Goal: Task Accomplishment & Management: Manage account settings

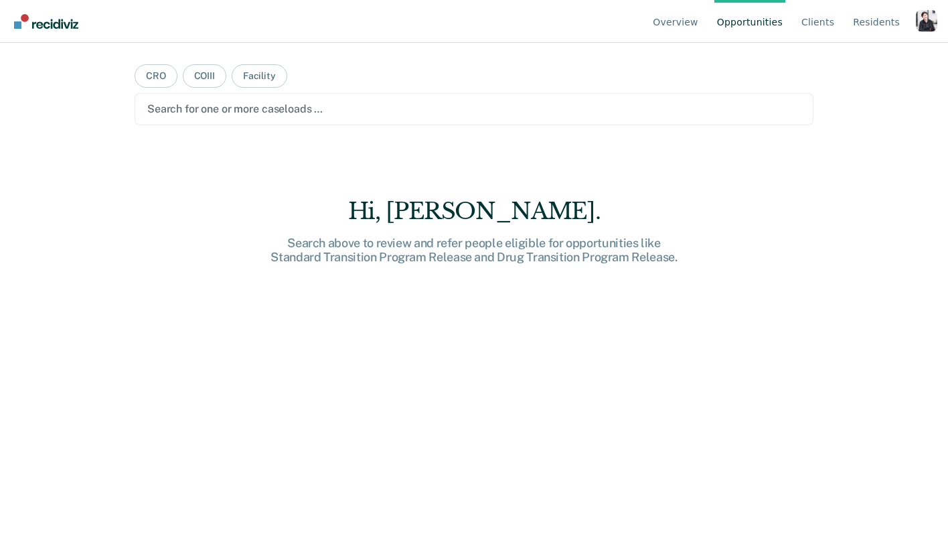
click at [928, 21] on div "Profile dropdown button" at bounding box center [926, 20] width 21 height 21
click at [849, 58] on link "Profile" at bounding box center [873, 62] width 86 height 11
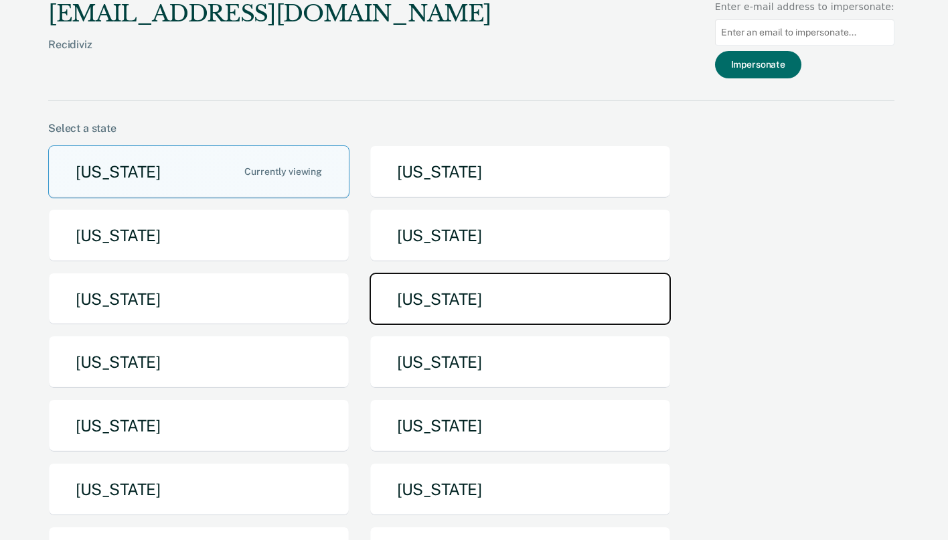
click at [457, 309] on button "[US_STATE]" at bounding box center [520, 299] width 301 height 53
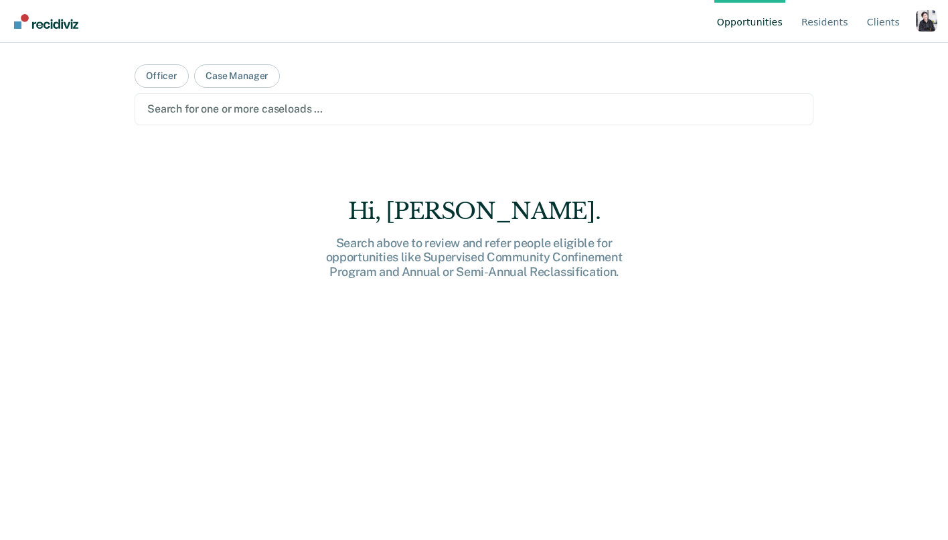
click at [916, 12] on div "Profile dropdown button" at bounding box center [926, 20] width 21 height 21
click at [848, 62] on link "Profile" at bounding box center [873, 62] width 86 height 11
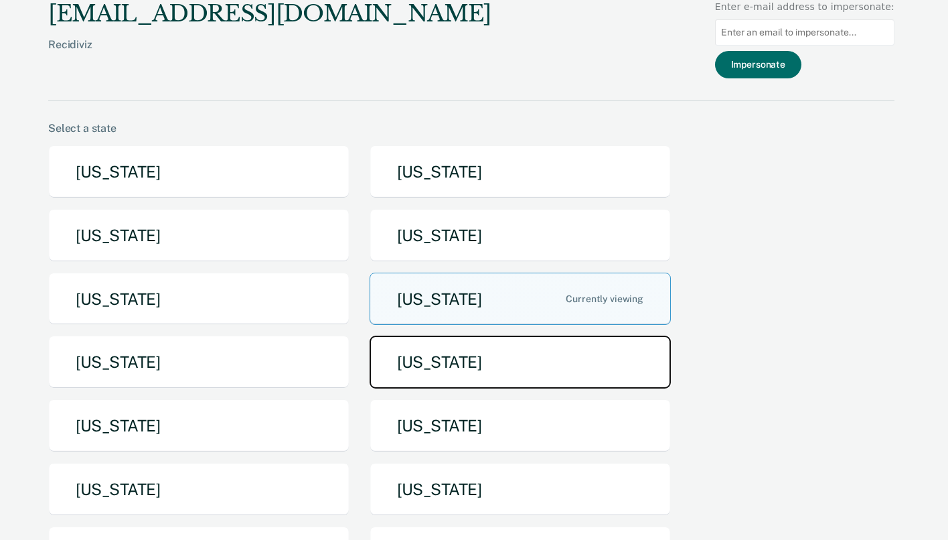
click at [573, 374] on button "[US_STATE]" at bounding box center [520, 362] width 301 height 53
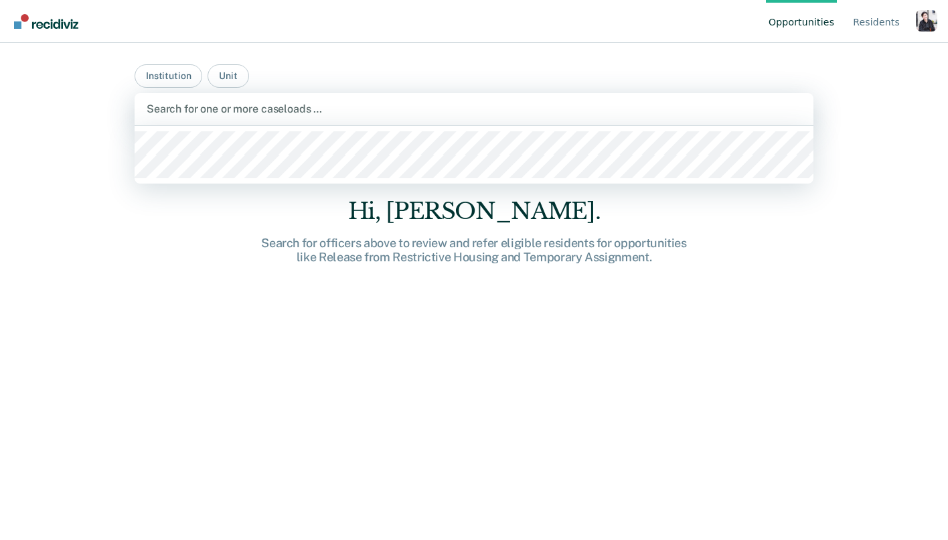
click at [210, 102] on div at bounding box center [474, 108] width 655 height 15
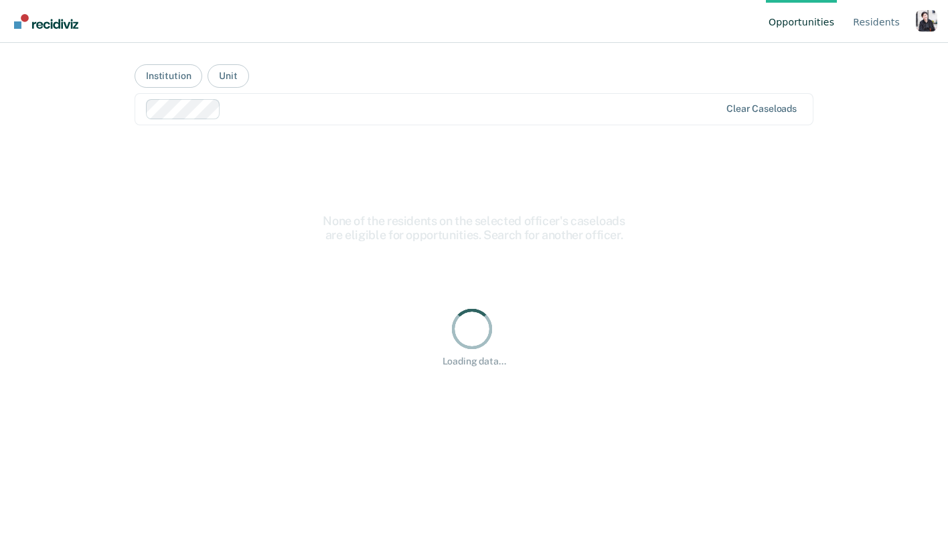
click at [250, 119] on div at bounding box center [433, 109] width 575 height 20
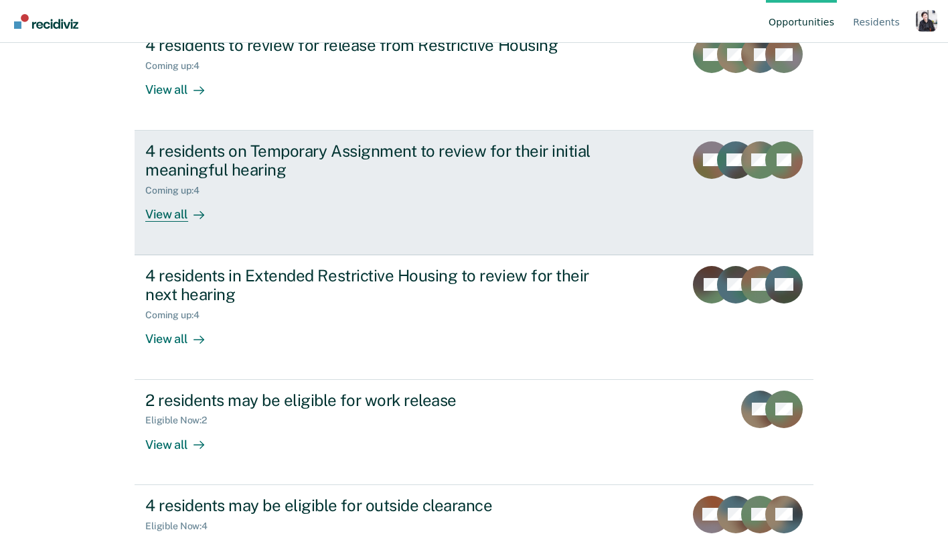
scroll to position [254, 0]
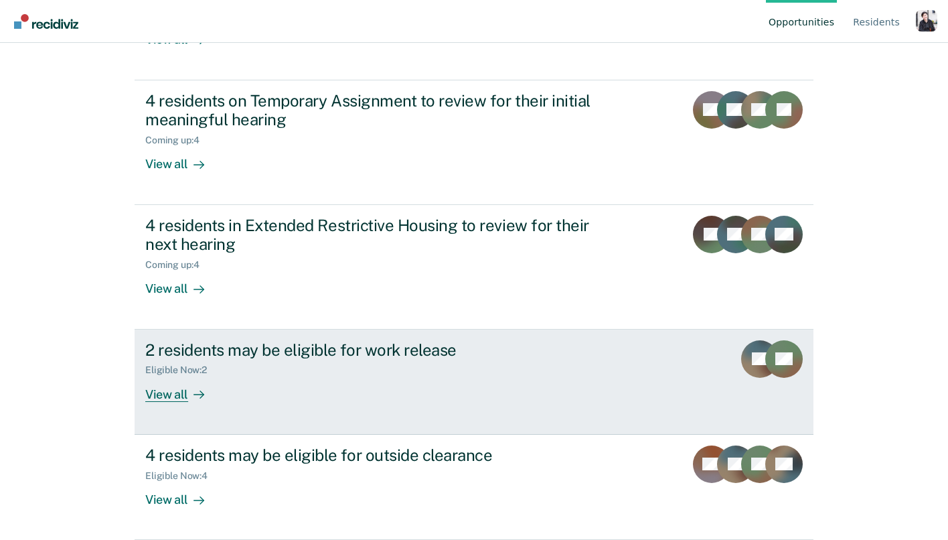
click at [174, 388] on div "View all" at bounding box center [182, 389] width 75 height 26
